Goal: Task Accomplishment & Management: Manage account settings

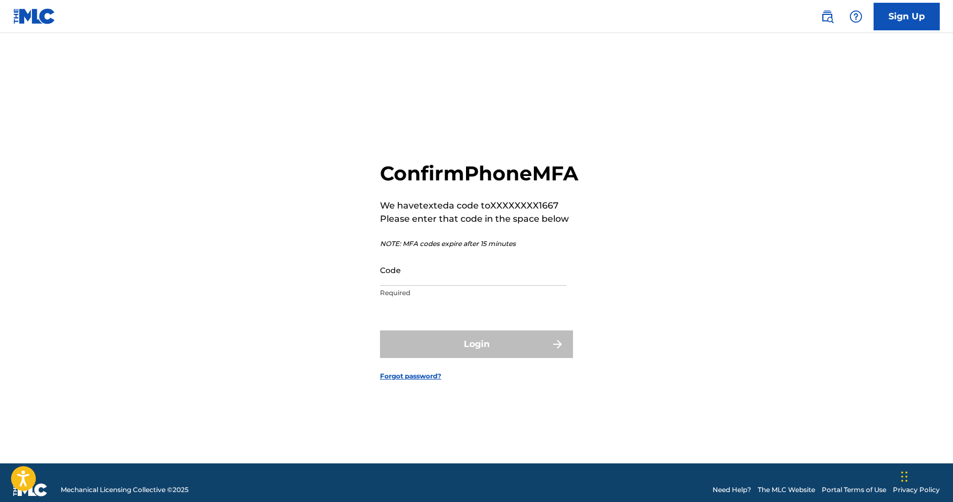
click at [433, 270] on input "Code" at bounding box center [473, 269] width 186 height 31
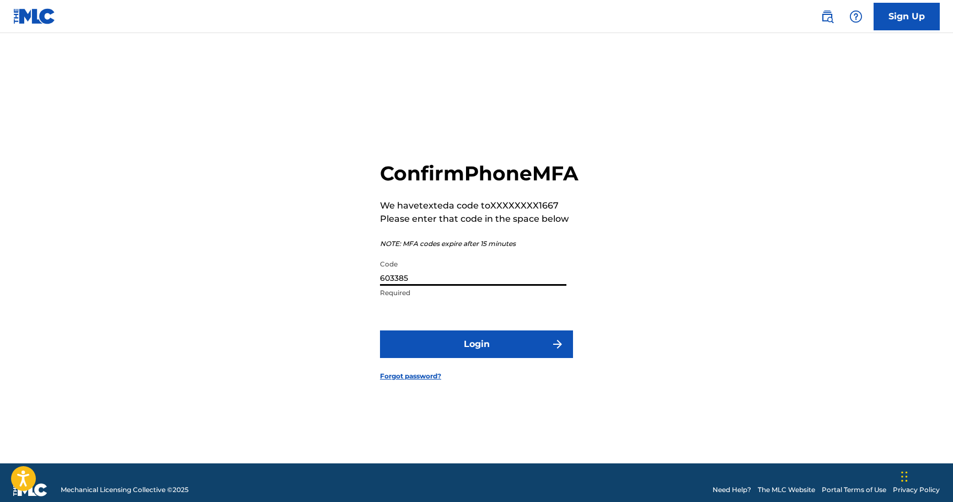
type input "603385"
click at [493, 358] on button "Login" at bounding box center [476, 344] width 193 height 28
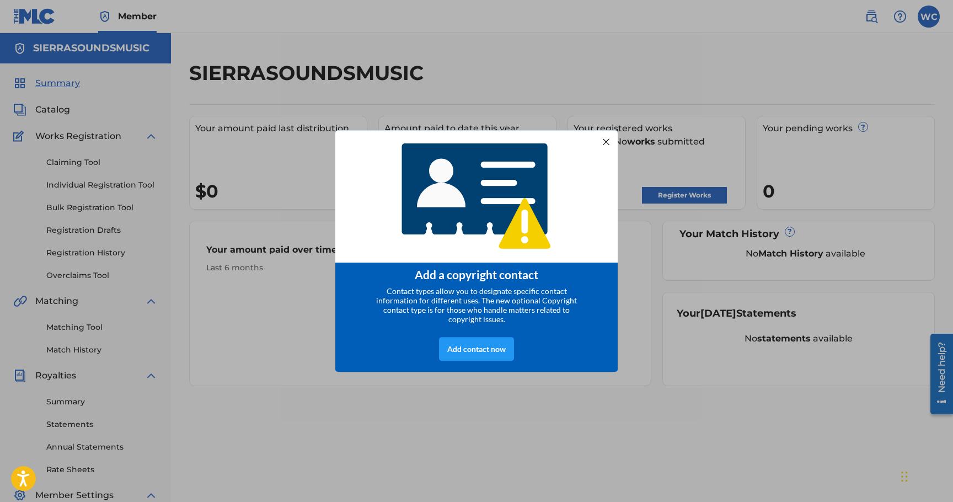
click at [600, 141] on div at bounding box center [606, 142] width 14 height 14
